Goal: Navigation & Orientation: Find specific page/section

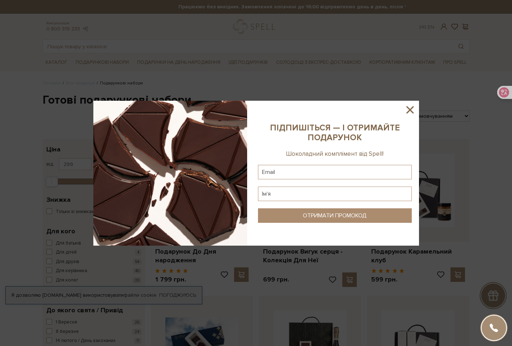
click at [408, 111] on icon at bounding box center [410, 109] width 7 height 7
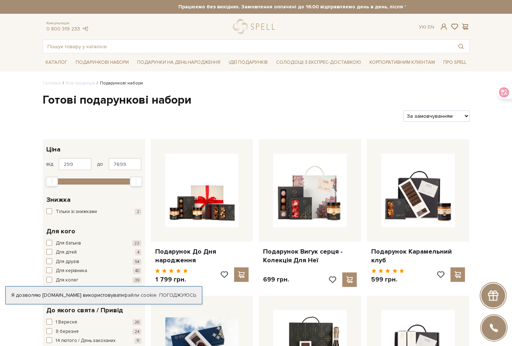
click at [79, 87] on li "Вся продукція" at bounding box center [78, 83] width 34 height 7
click at [79, 83] on link "Вся продукція" at bounding box center [80, 82] width 29 height 5
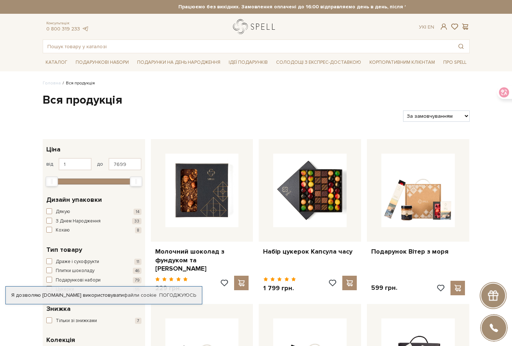
click at [260, 28] on link "logo" at bounding box center [255, 26] width 45 height 15
